Goal: Task Accomplishment & Management: Manage account settings

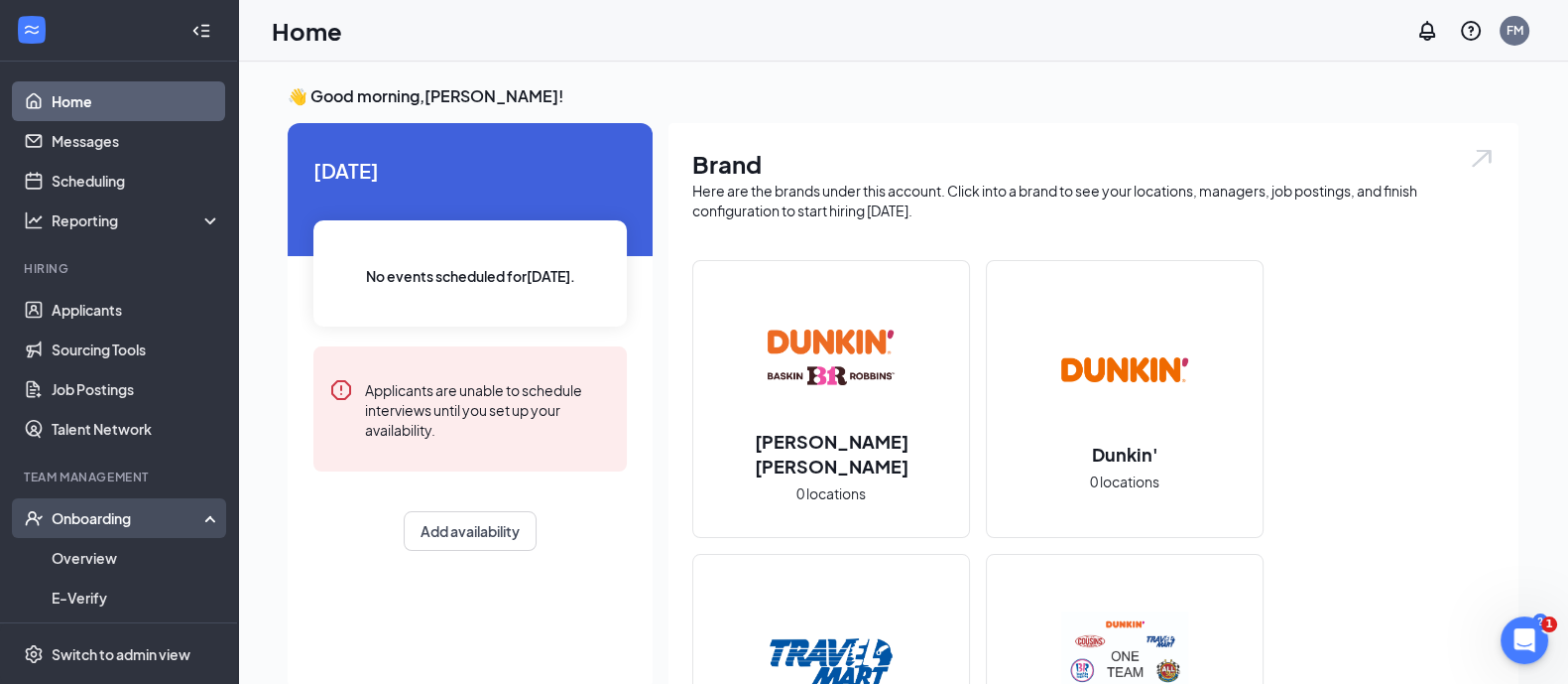
click at [95, 518] on div "Onboarding" at bounding box center [127, 518] width 152 height 20
click at [103, 513] on div "Onboarding" at bounding box center [127, 518] width 152 height 20
click at [118, 550] on link "Overview" at bounding box center [136, 558] width 169 height 40
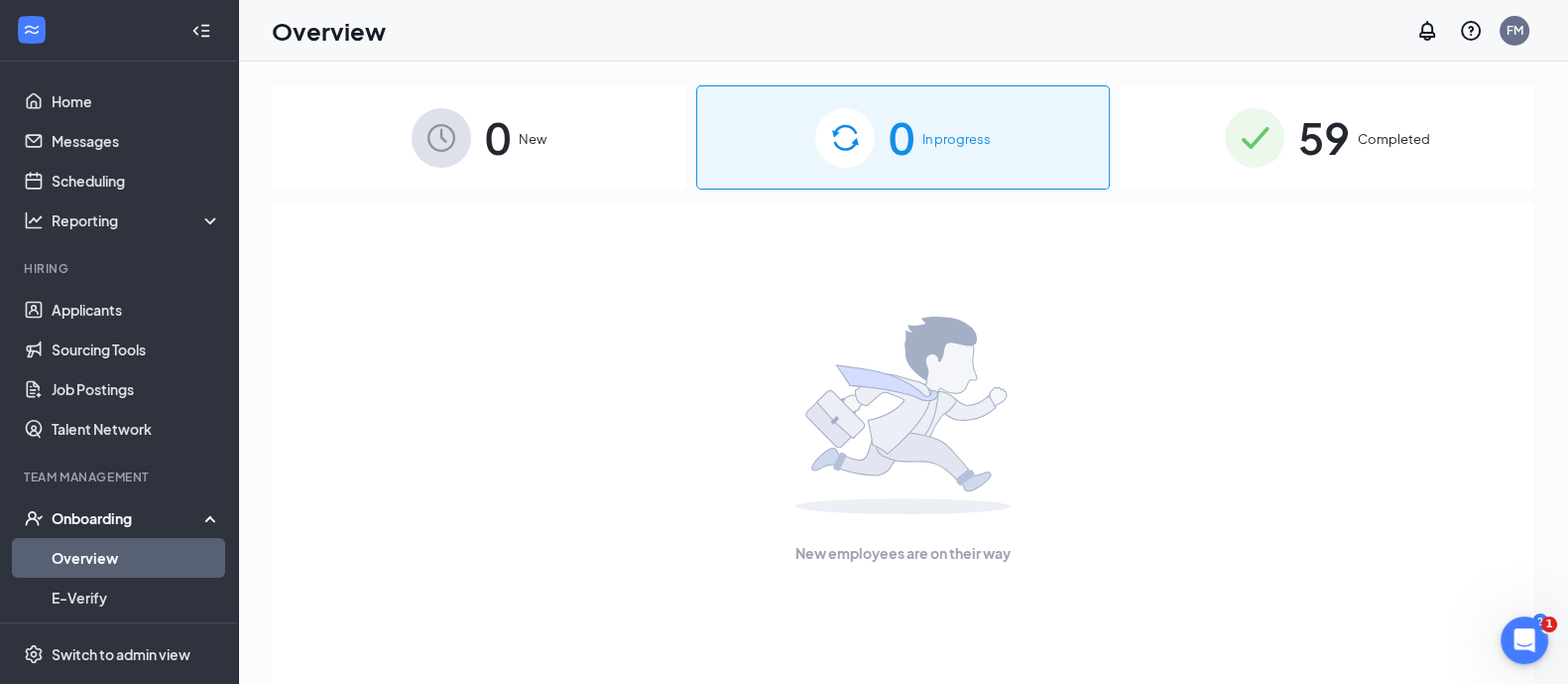
click at [1495, 120] on div "59 Completed" at bounding box center [1326, 137] width 415 height 105
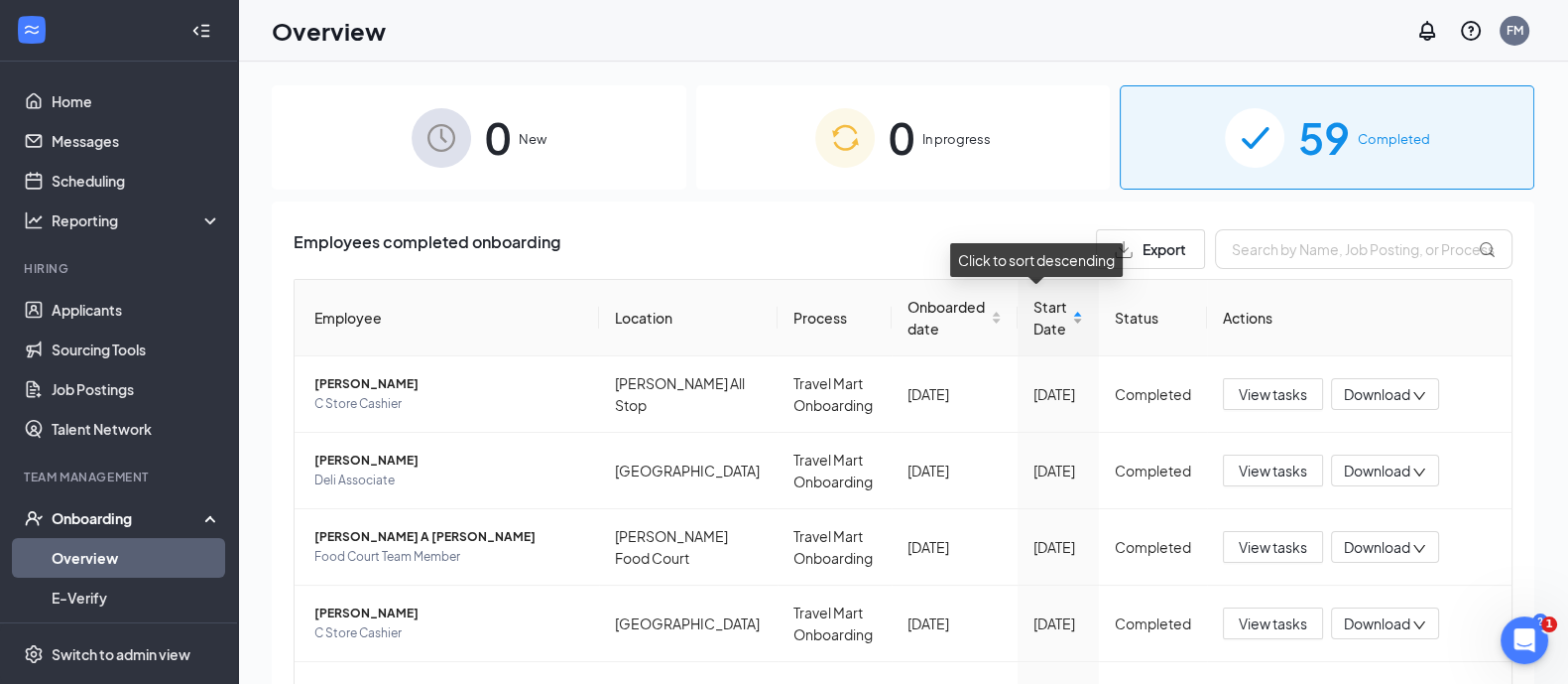
click at [1033, 309] on span "Start Date" at bounding box center [1051, 318] width 36 height 44
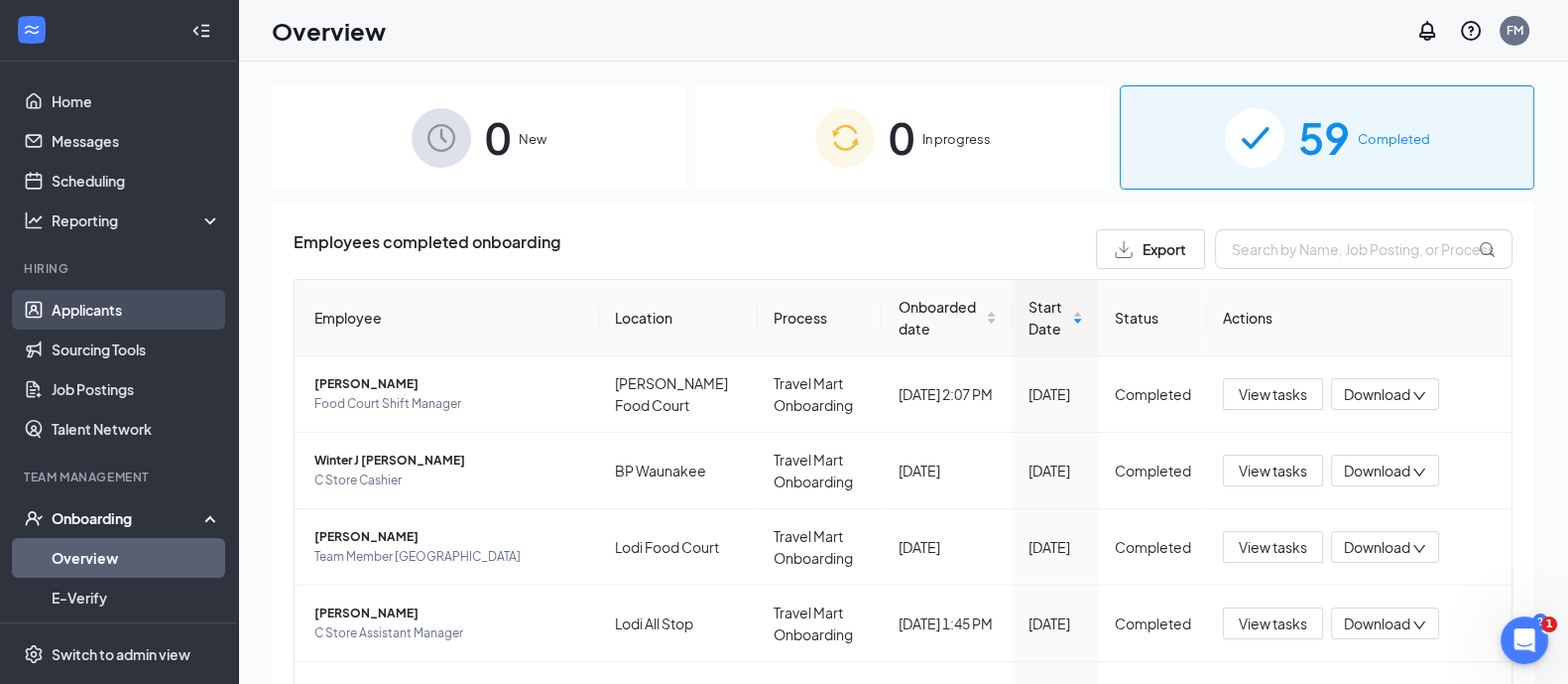
click at [87, 301] on link "Applicants" at bounding box center [136, 310] width 169 height 40
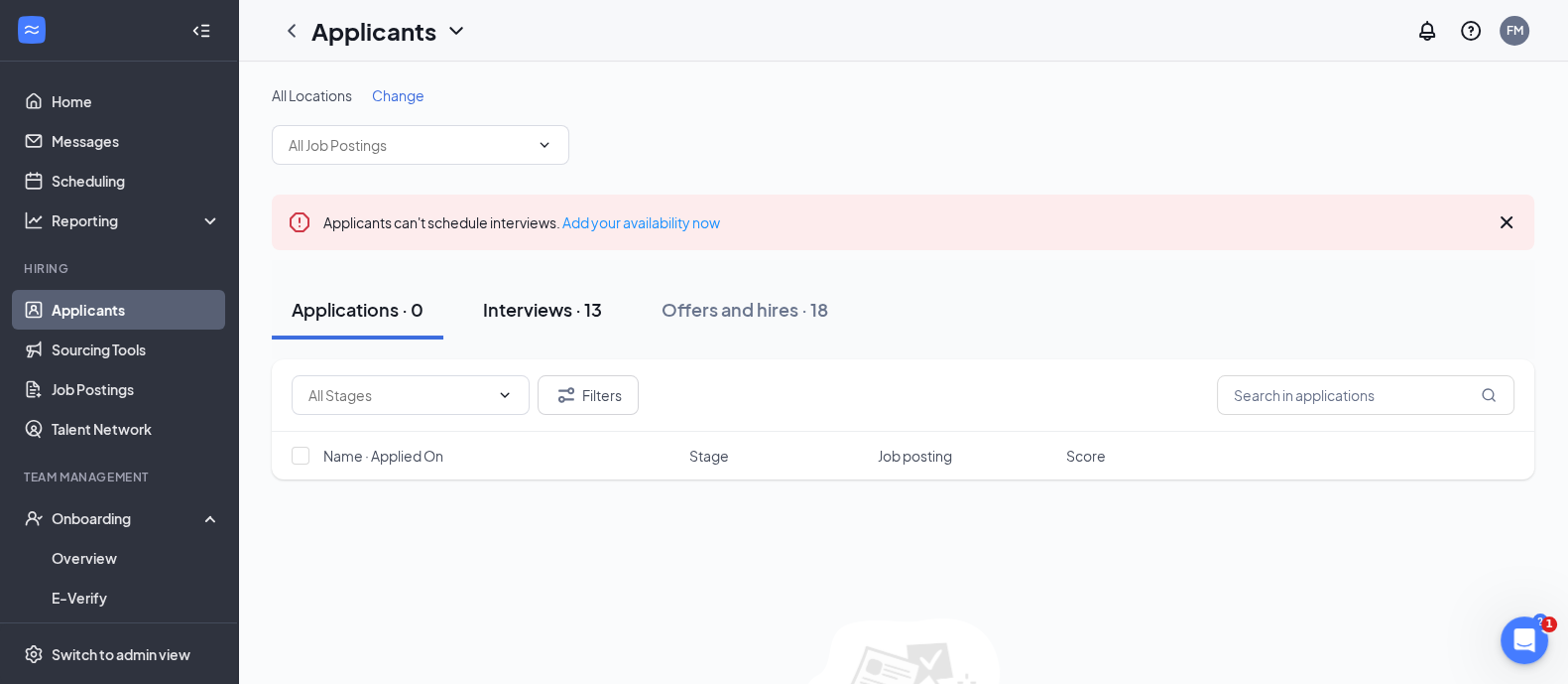
click at [545, 309] on div "Interviews · 13" at bounding box center [542, 309] width 119 height 25
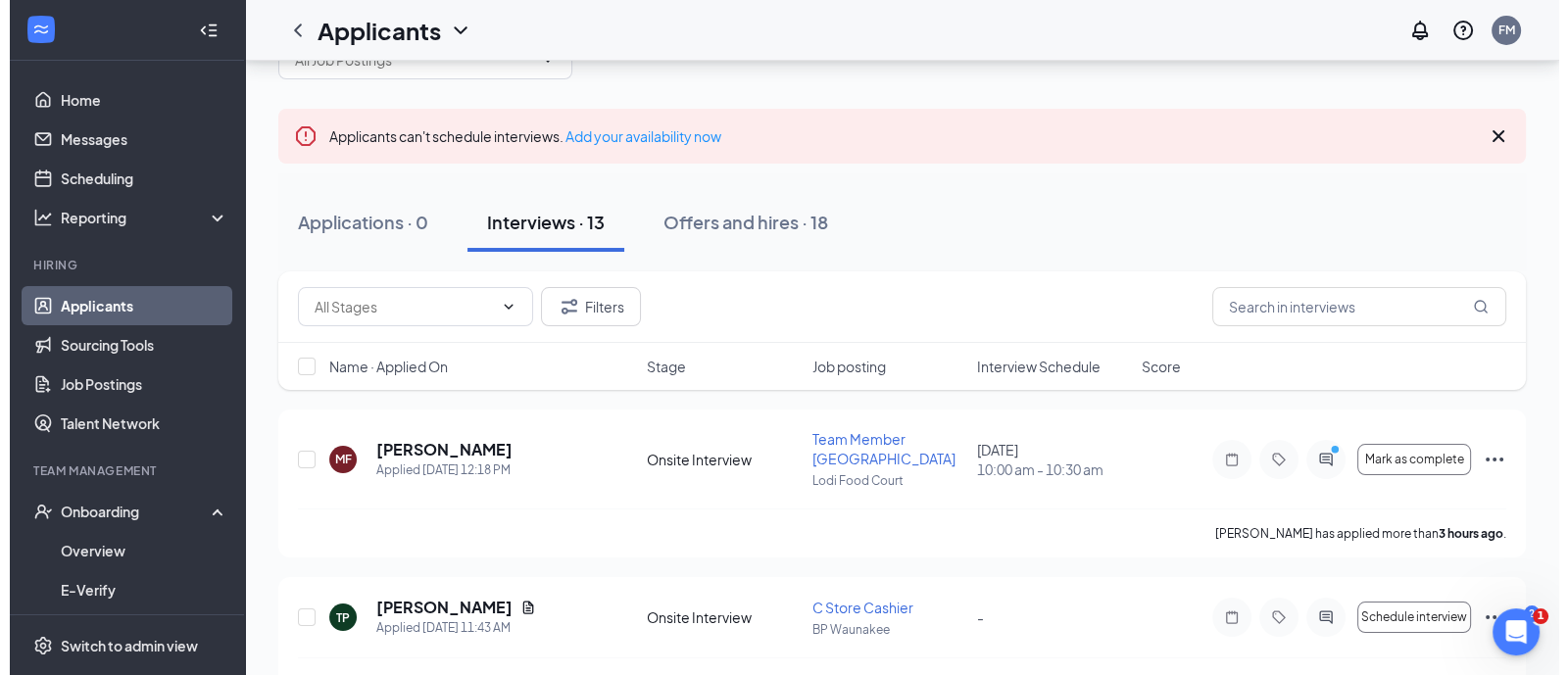
scroll to position [122, 0]
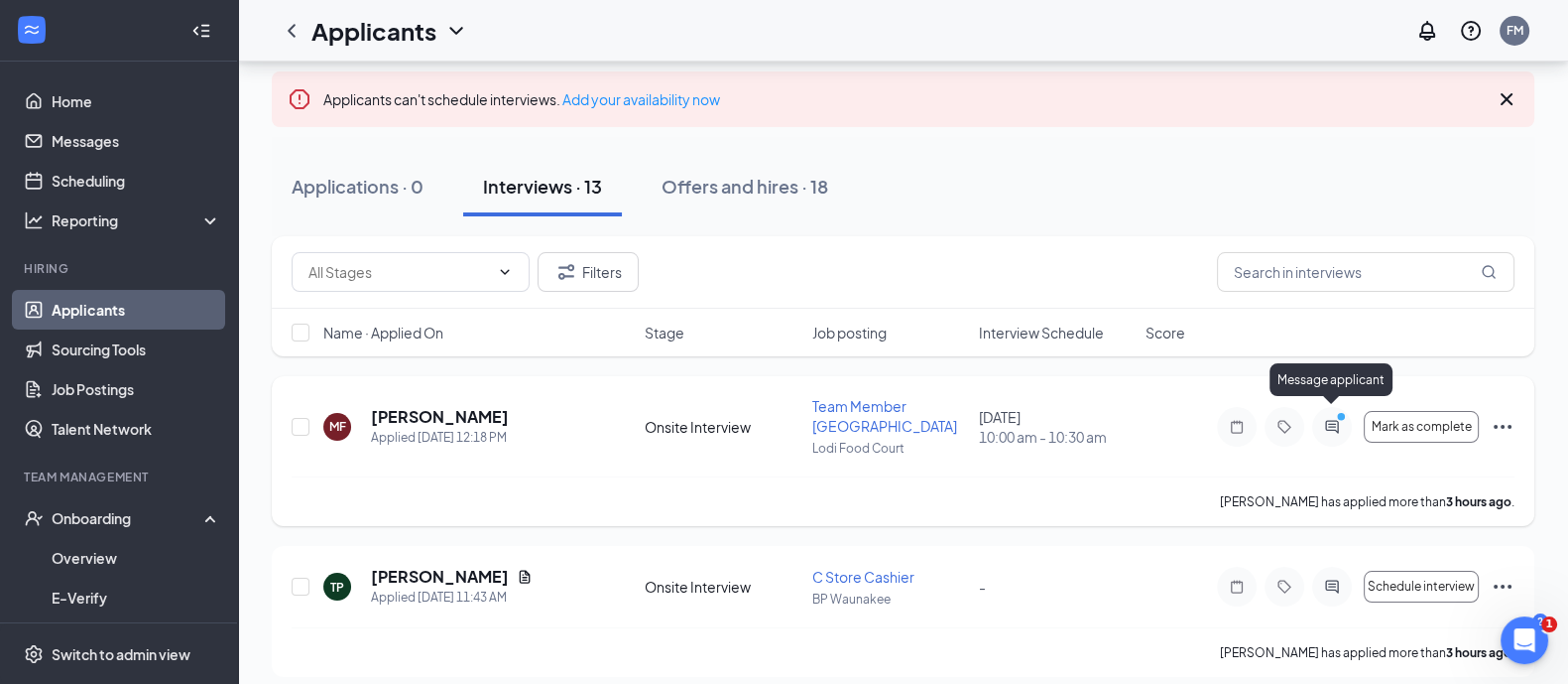
click at [1336, 421] on icon "ActiveChat" at bounding box center [1332, 427] width 24 height 16
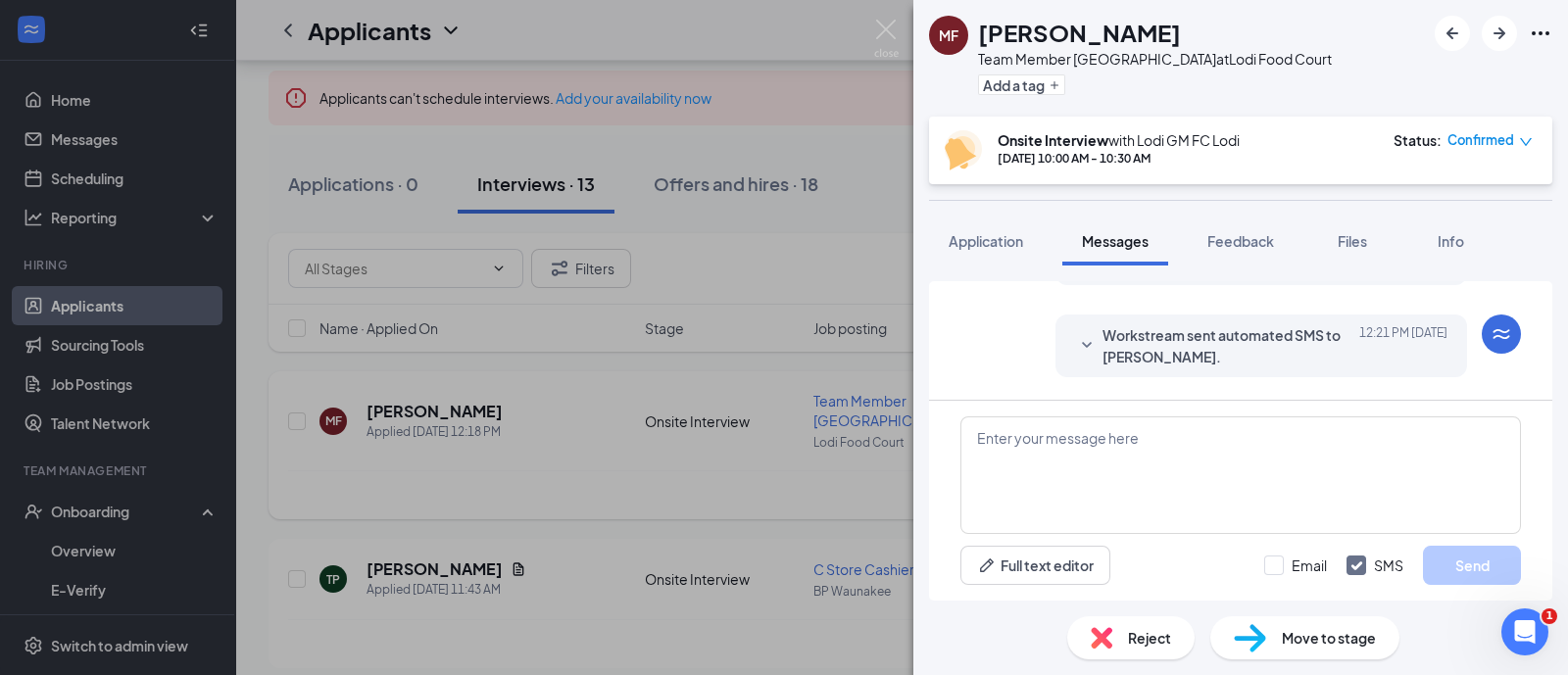
scroll to position [790, 0]
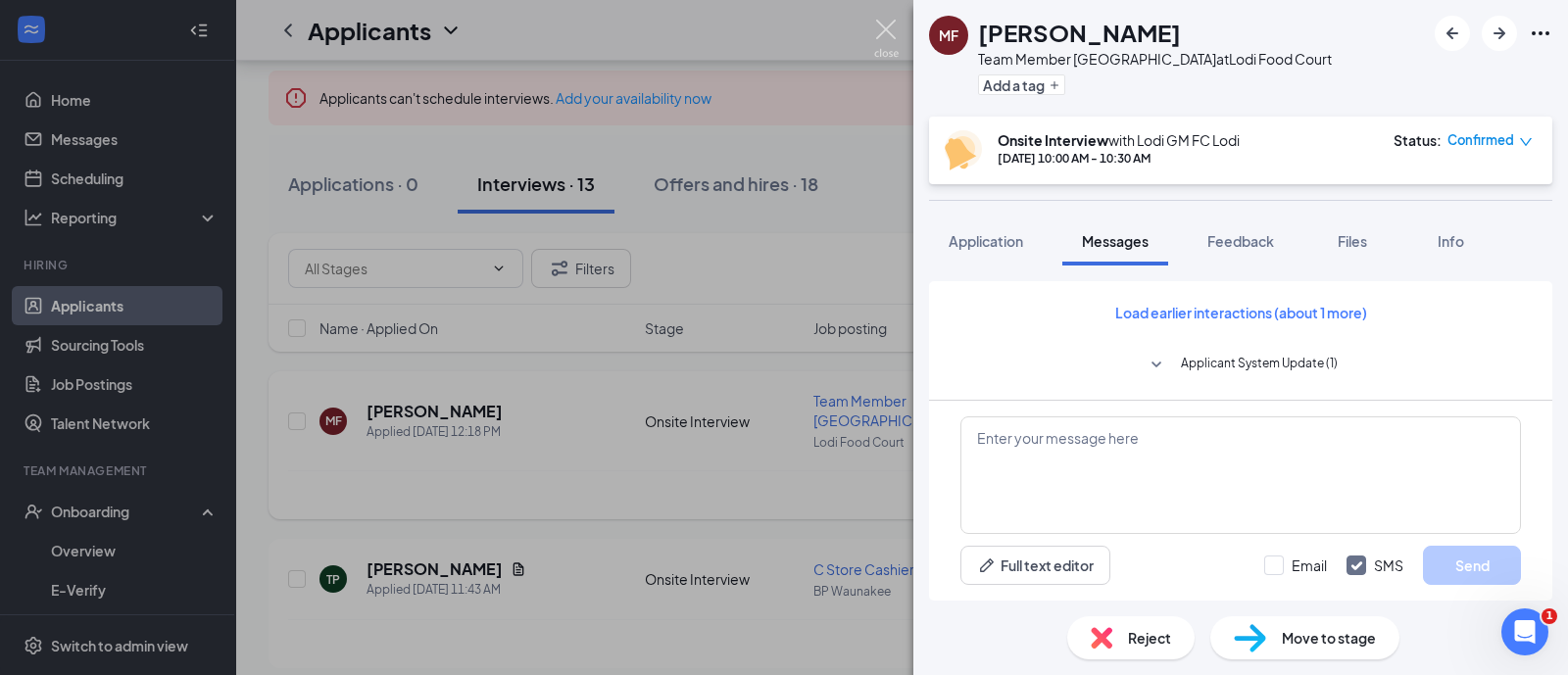
click at [882, 35] on img at bounding box center [886, 38] width 25 height 38
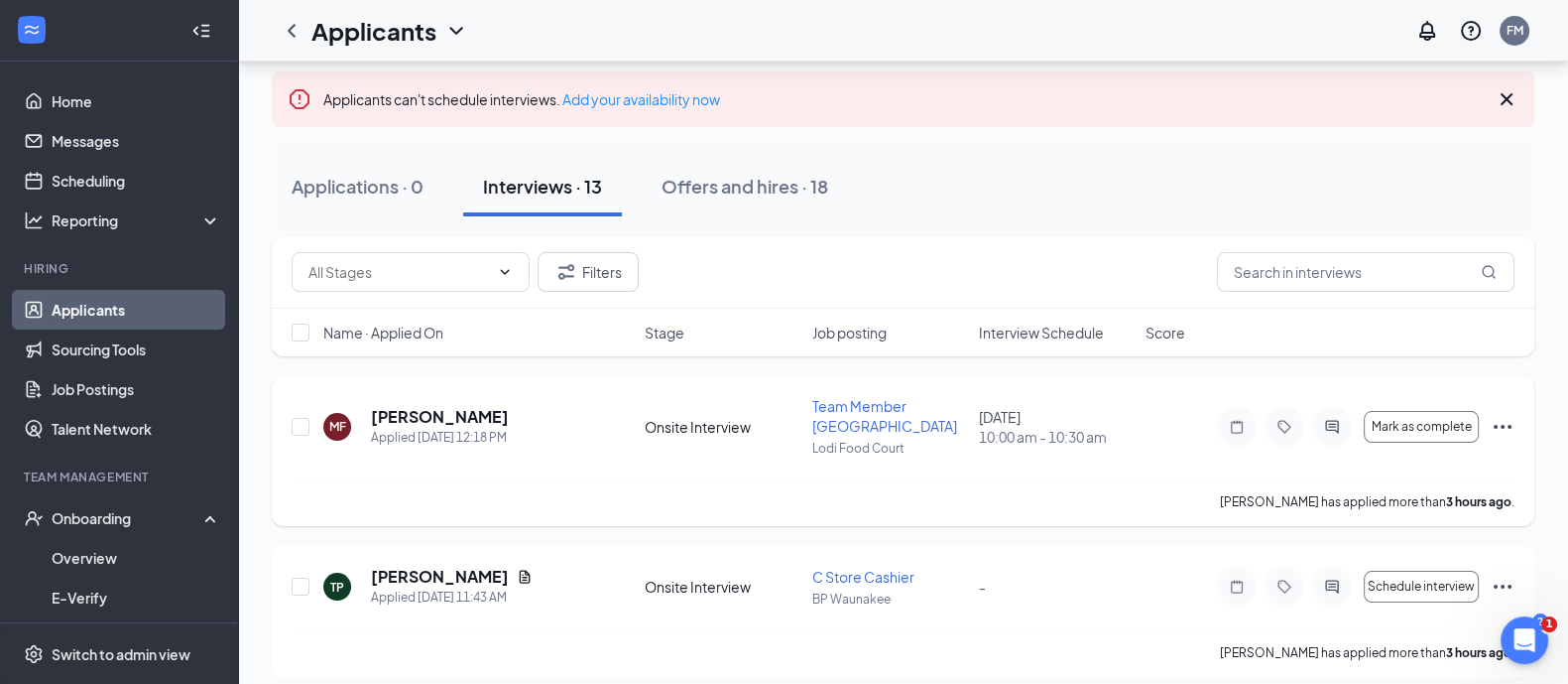
click at [1507, 415] on icon "Ellipses" at bounding box center [1502, 427] width 24 height 24
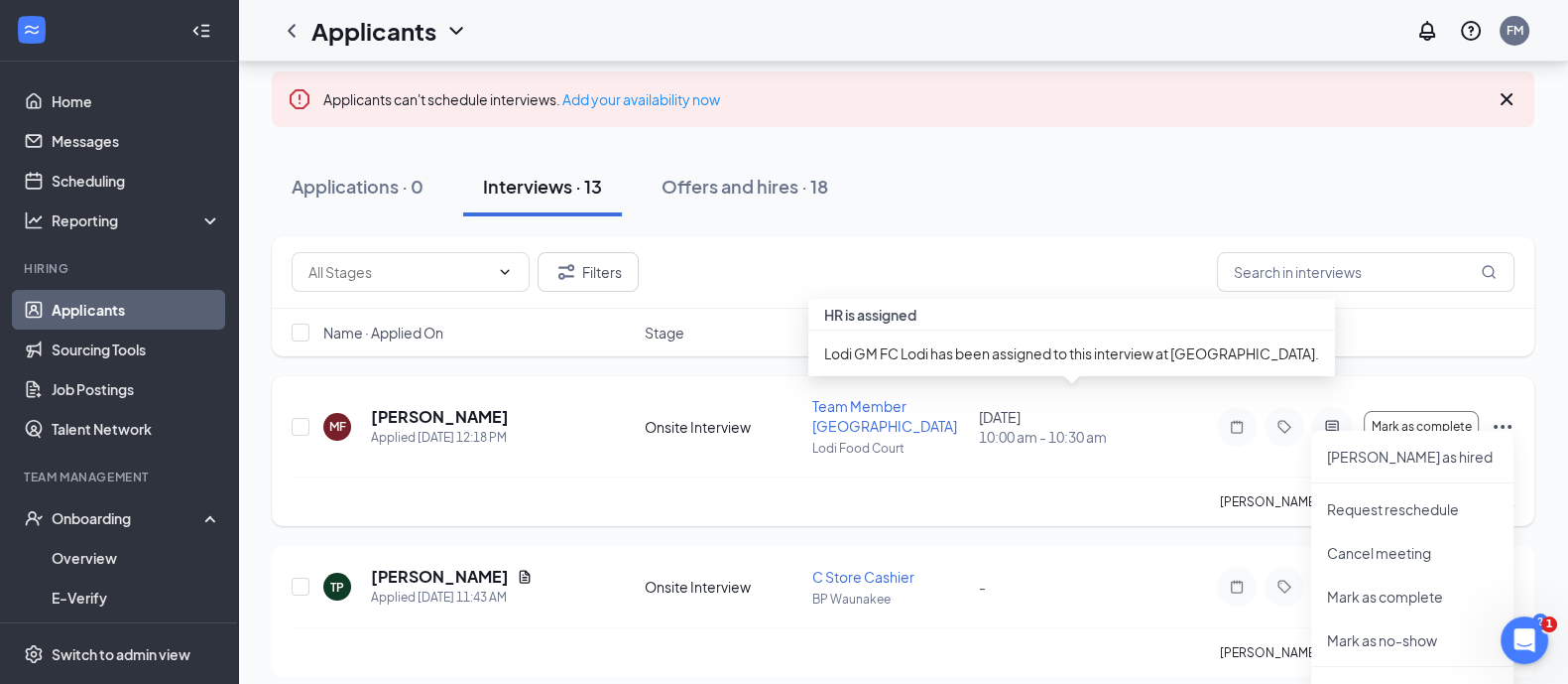
click at [1027, 427] on span "10:00 am - 10:30 am" at bounding box center [1056, 437] width 154 height 20
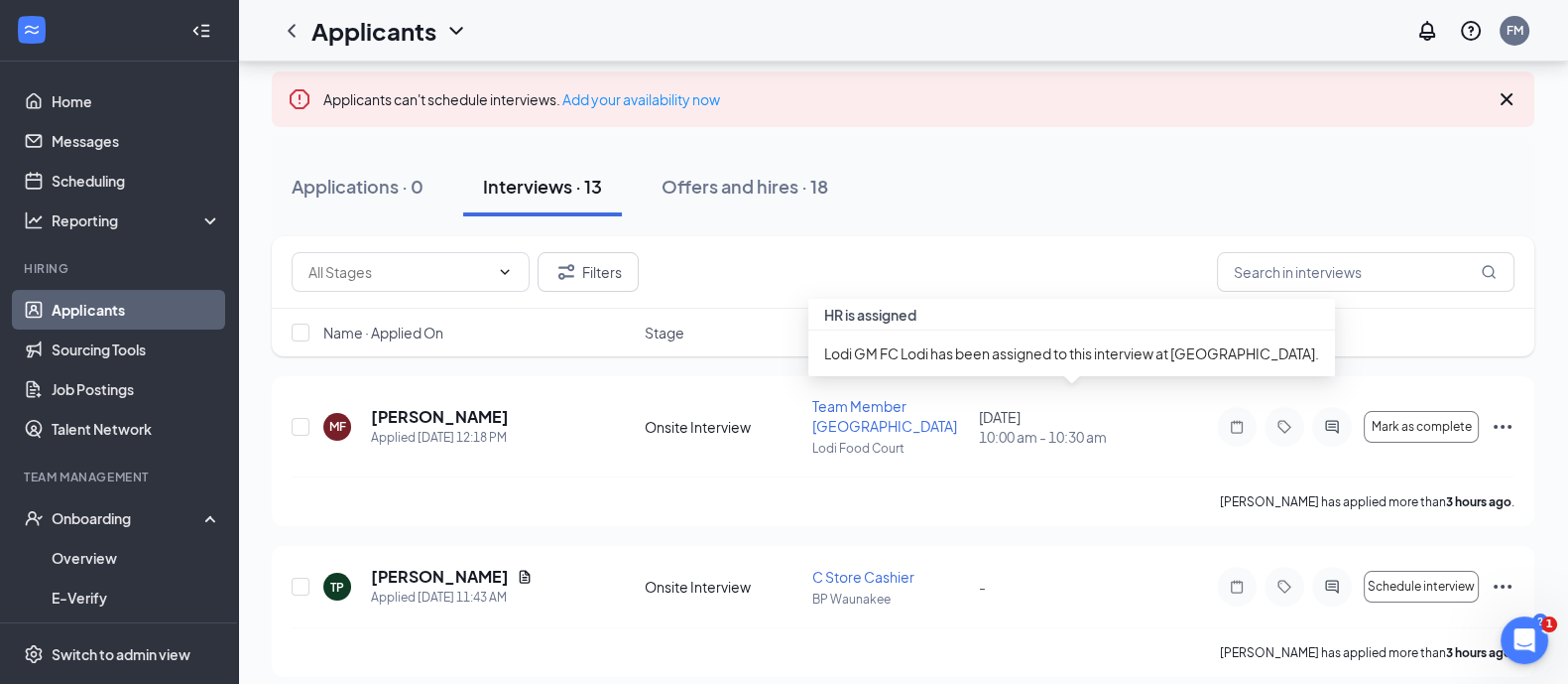
click at [1054, 352] on span "Lodi GM FC Lodi has been assigned to this interview at [GEOGRAPHIC_DATA]." at bounding box center [1071, 353] width 494 height 18
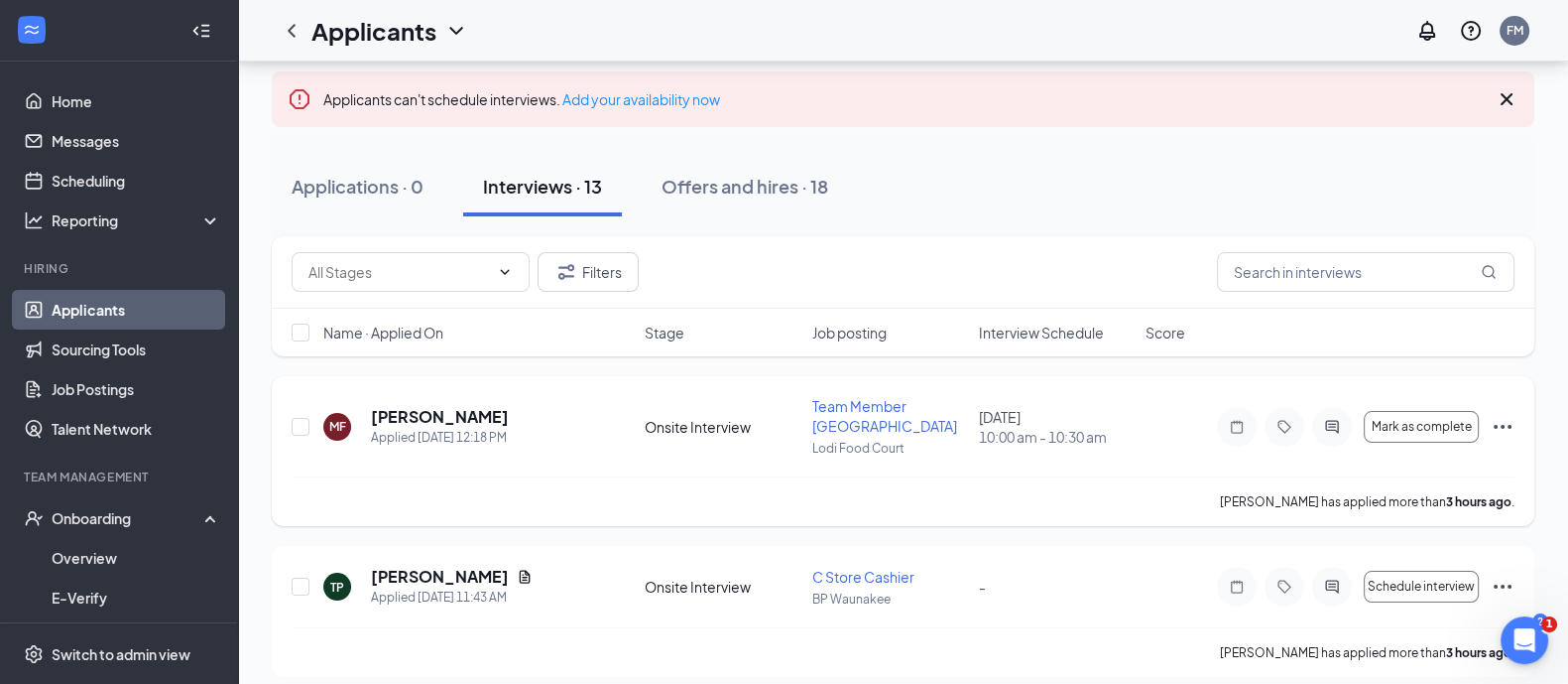
click at [1492, 419] on icon "Ellipses" at bounding box center [1502, 427] width 24 height 24
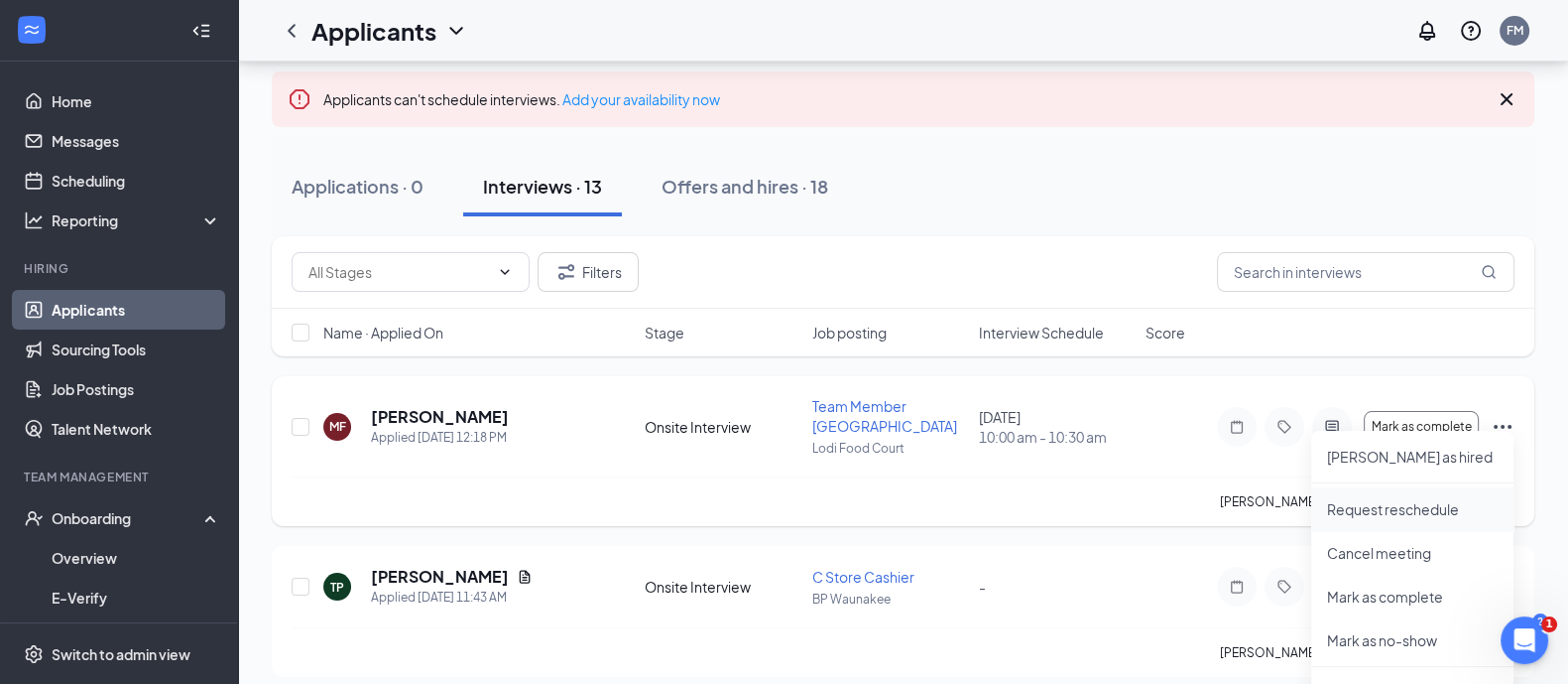
click at [1391, 514] on p "Request reschedule" at bounding box center [1411, 509] width 170 height 20
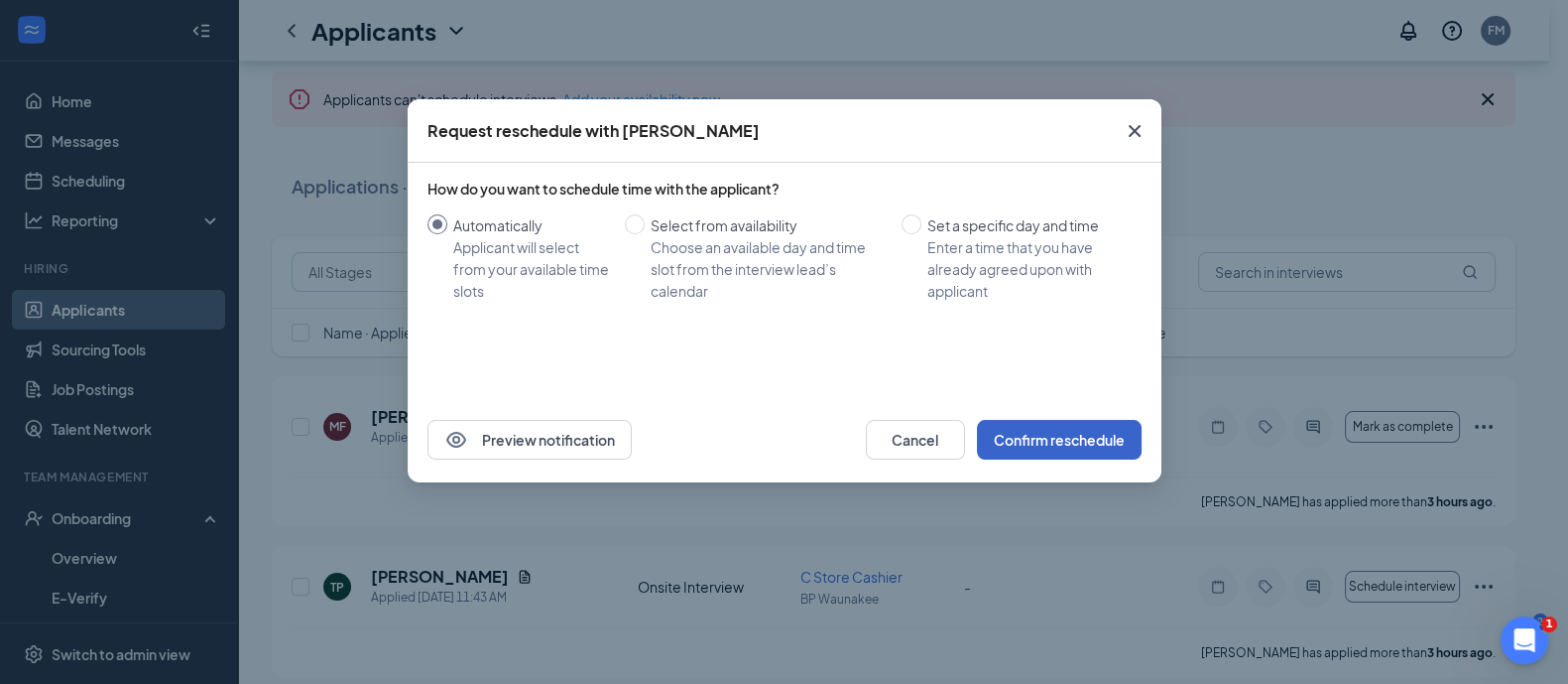
click at [1076, 442] on button "Confirm reschedule" at bounding box center [1059, 440] width 164 height 40
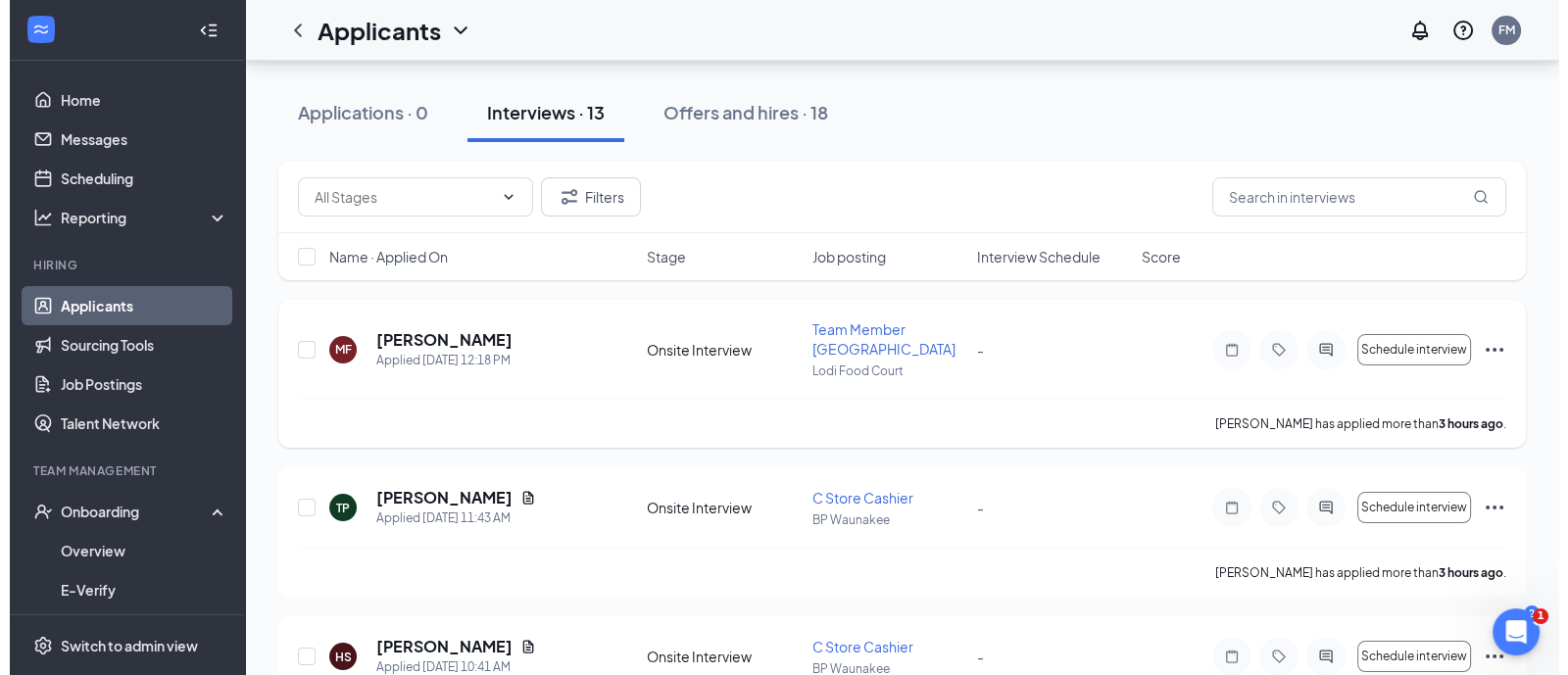
scroll to position [244, 0]
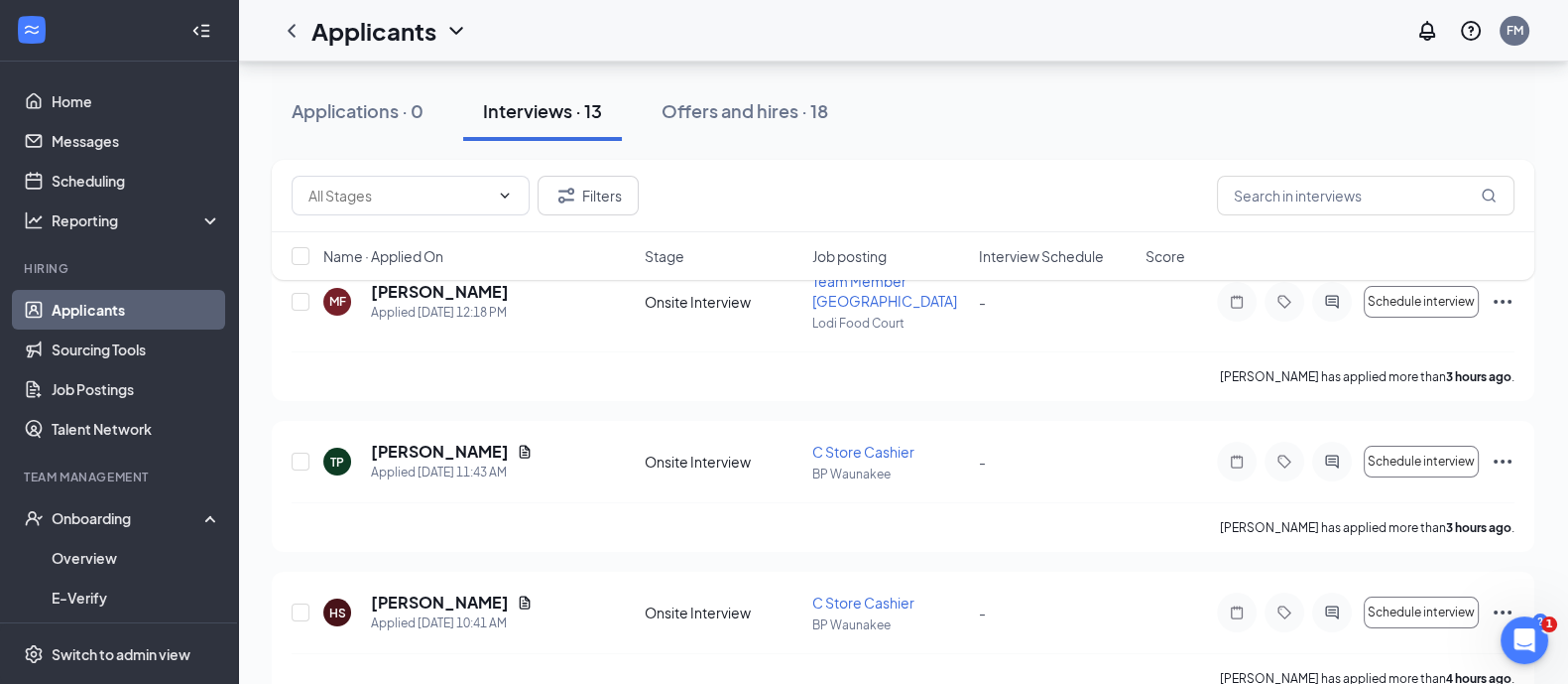
click at [1330, 304] on div at bounding box center [1332, 302] width 40 height 40
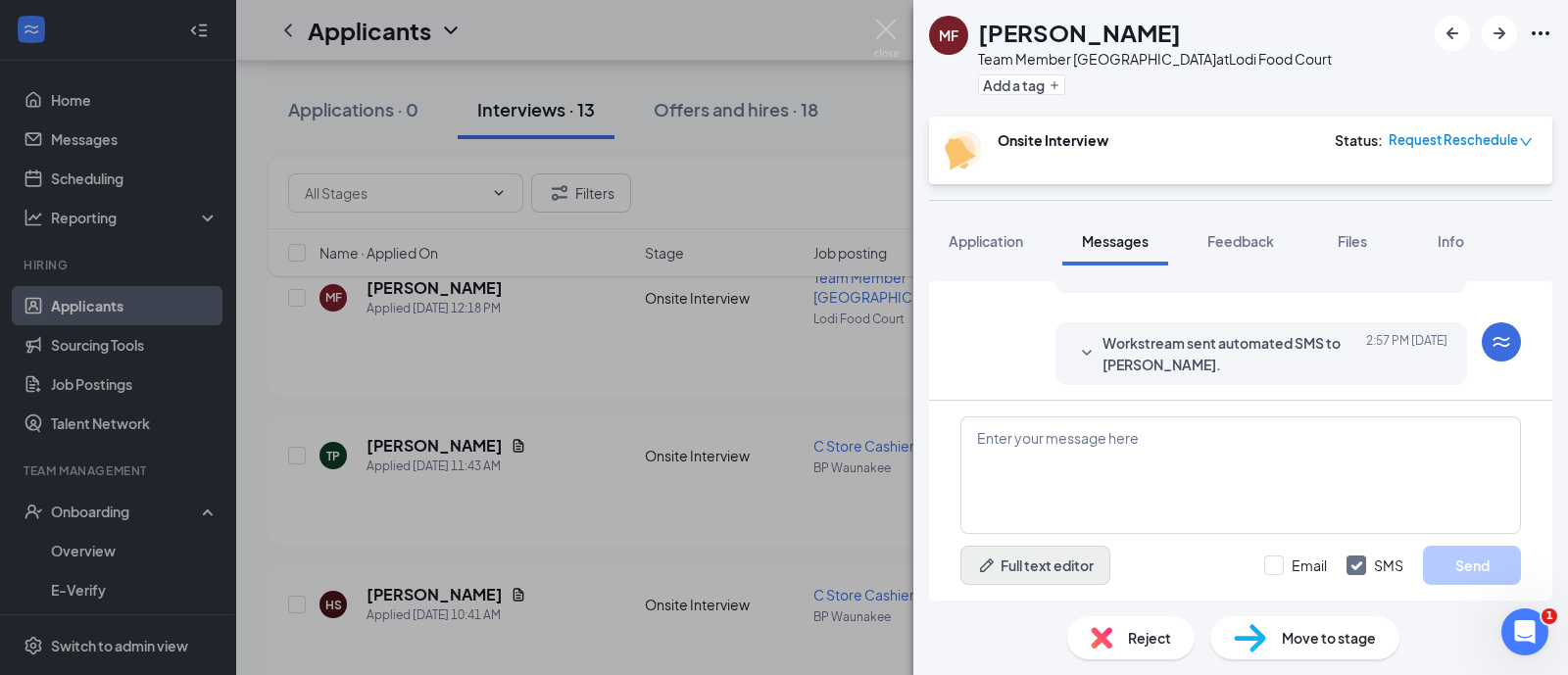
scroll to position [790, 0]
click at [1027, 476] on textarea at bounding box center [1241, 476] width 560 height 118
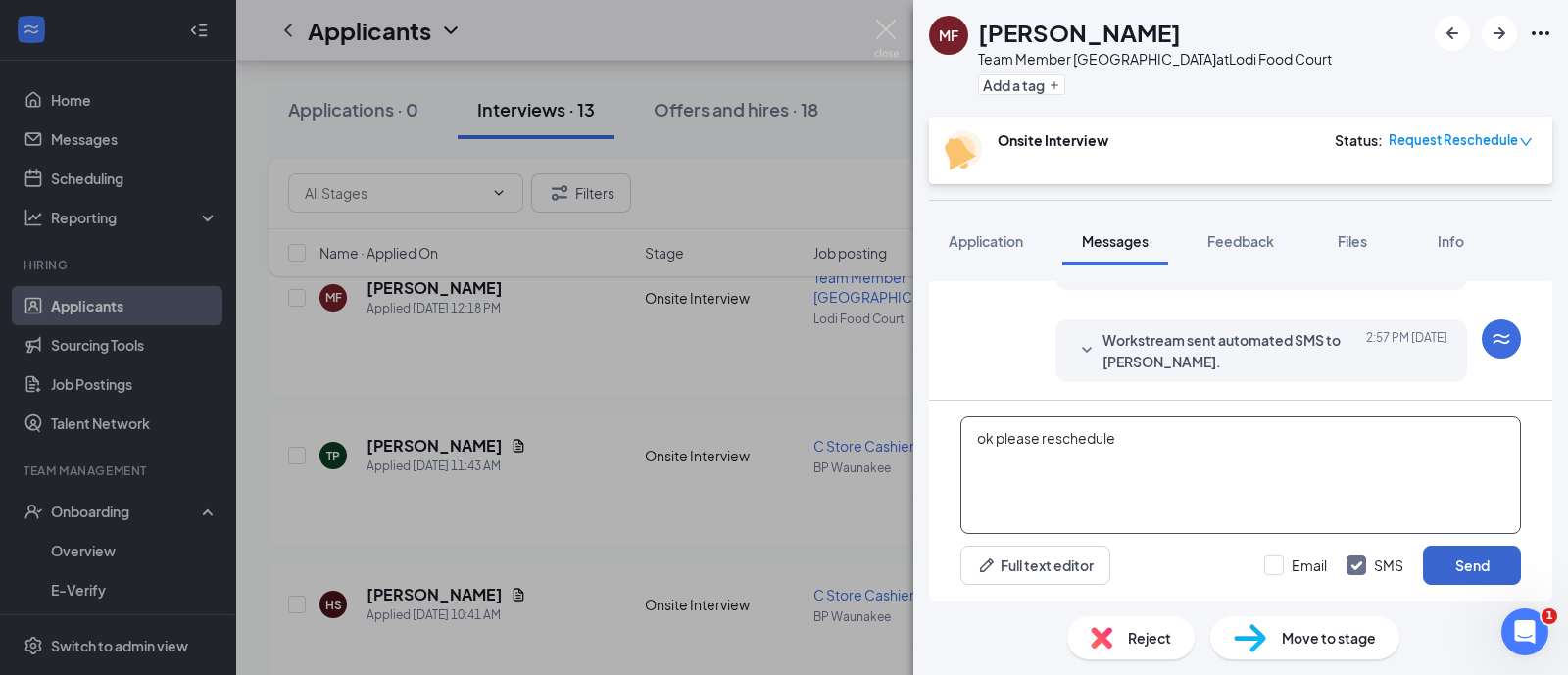
type textarea "ok please reschedule"
click at [1483, 572] on button "Send" at bounding box center [1472, 565] width 98 height 39
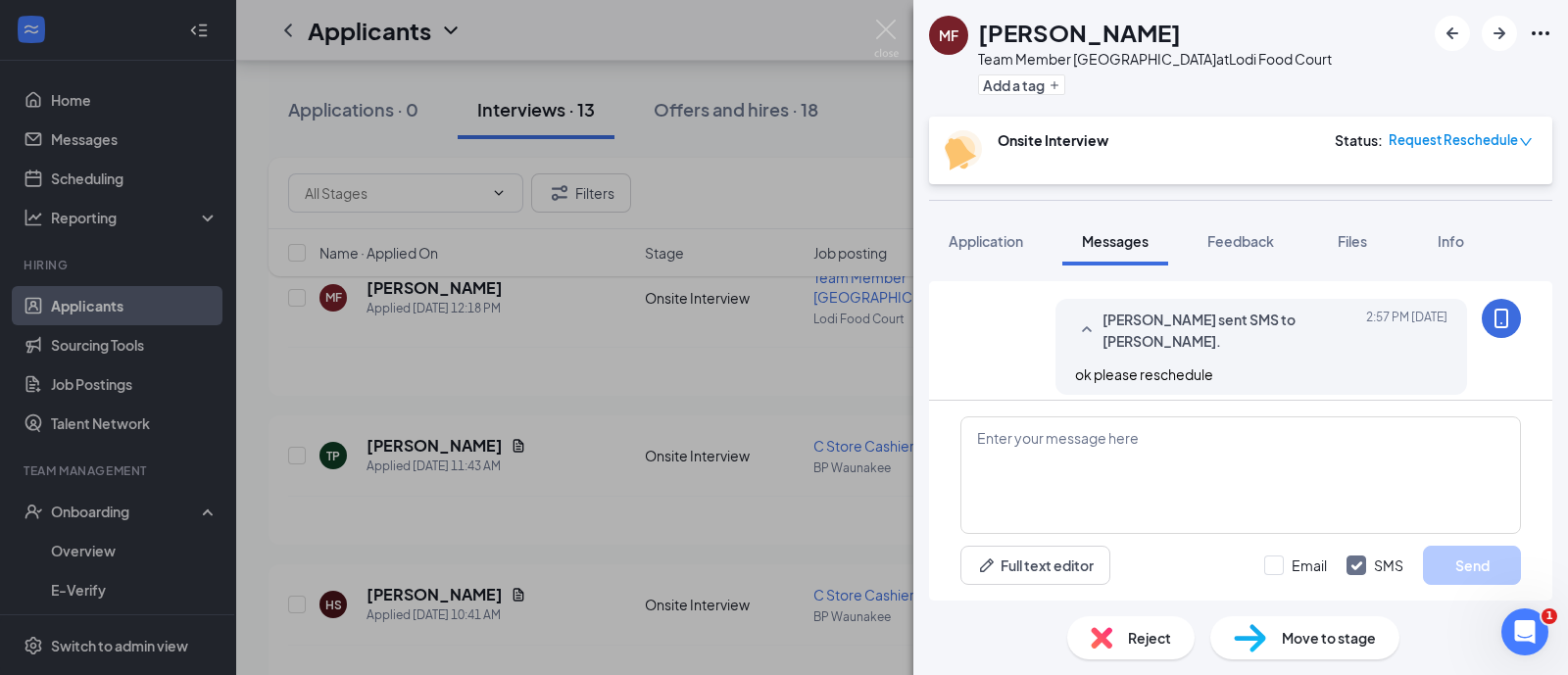
scroll to position [915, 0]
click at [897, 23] on img at bounding box center [886, 38] width 25 height 38
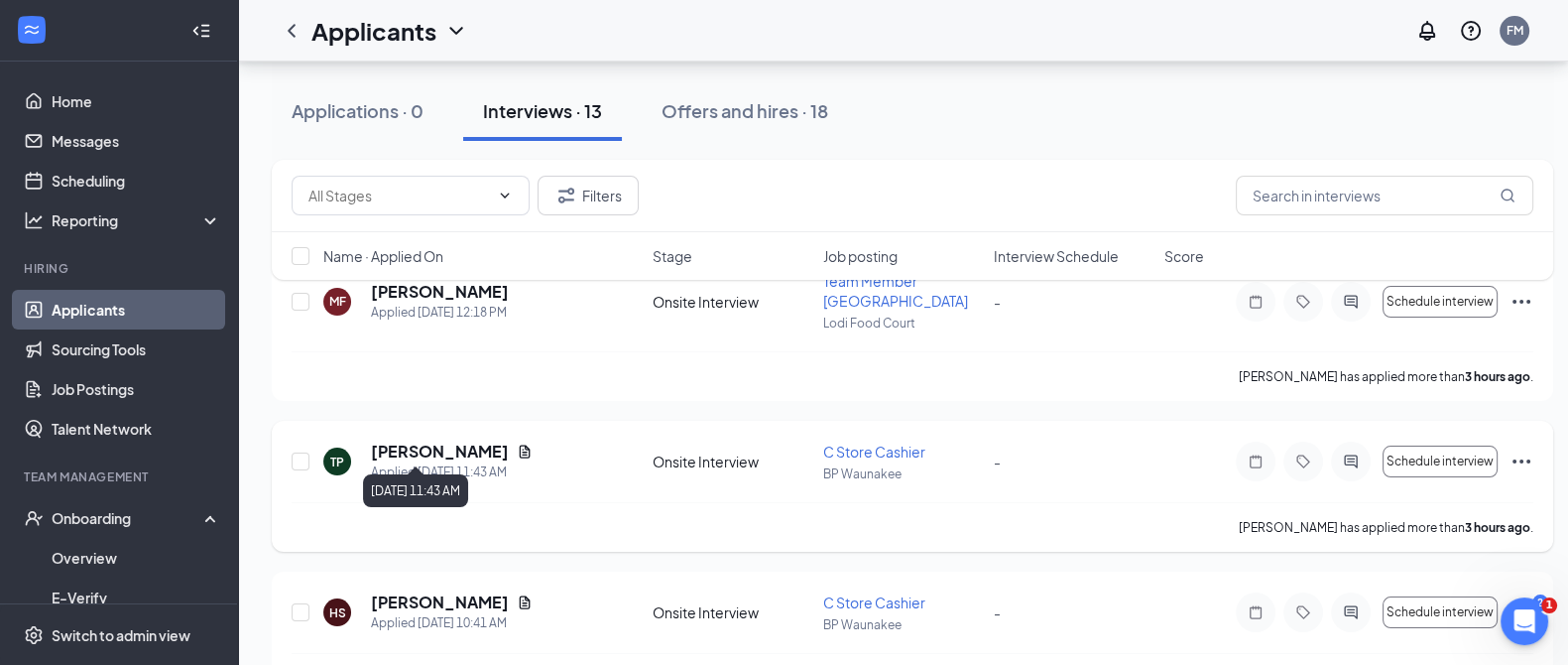
click at [453, 441] on h5 "[PERSON_NAME]" at bounding box center [440, 452] width 138 height 22
